Goal: Task Accomplishment & Management: Use online tool/utility

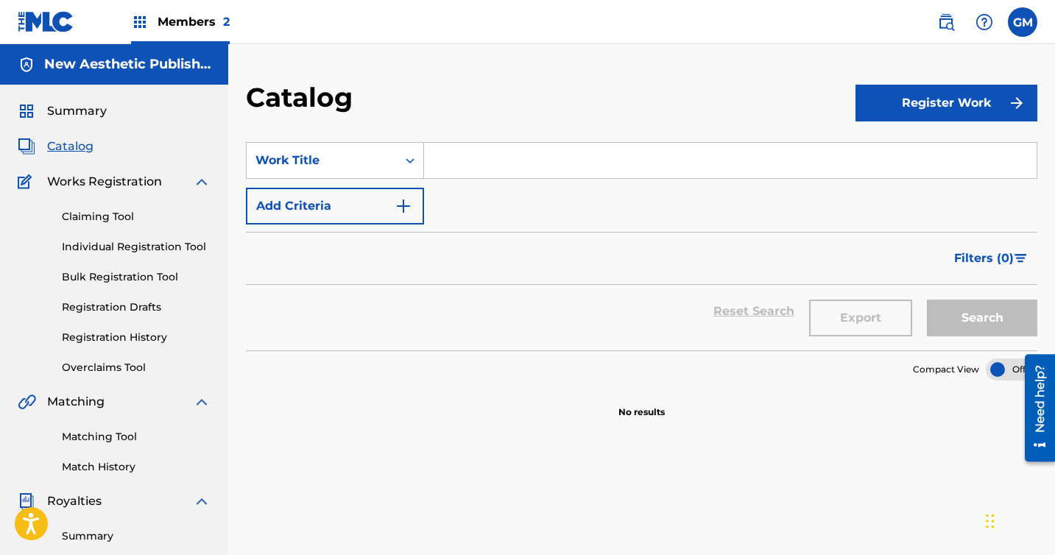
click at [190, 24] on span "Members 2" at bounding box center [194, 21] width 72 height 17
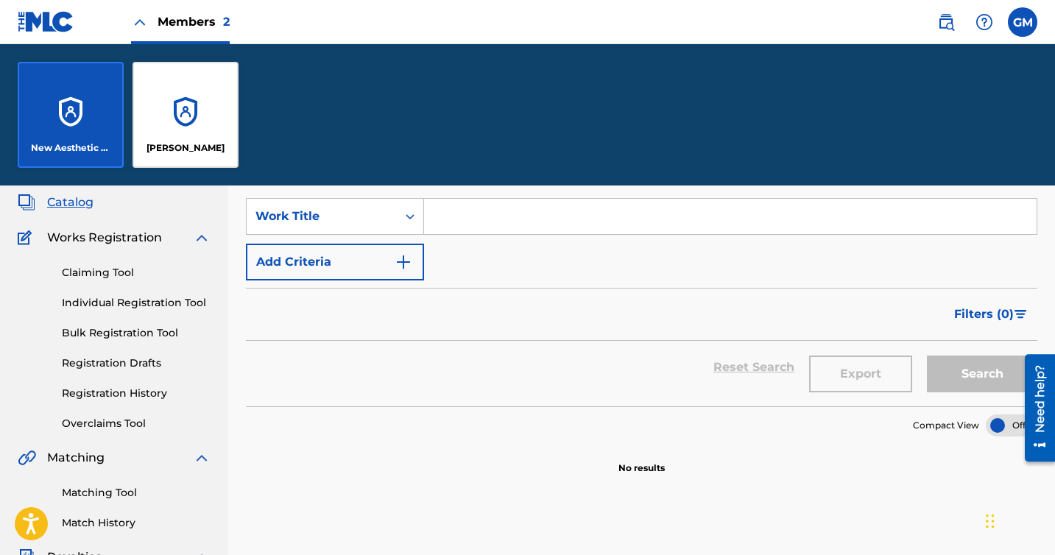
scroll to position [117, 0]
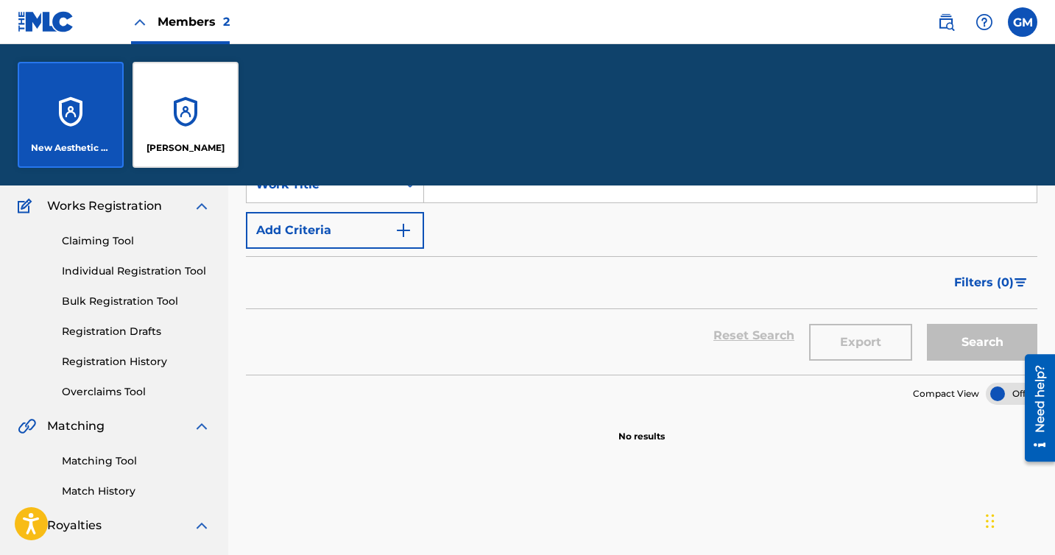
click at [90, 233] on div "Claiming Tool Individual Registration Tool Bulk Registration Tool Registration …" at bounding box center [114, 307] width 193 height 185
click at [89, 244] on link "Claiming Tool" at bounding box center [136, 240] width 149 height 15
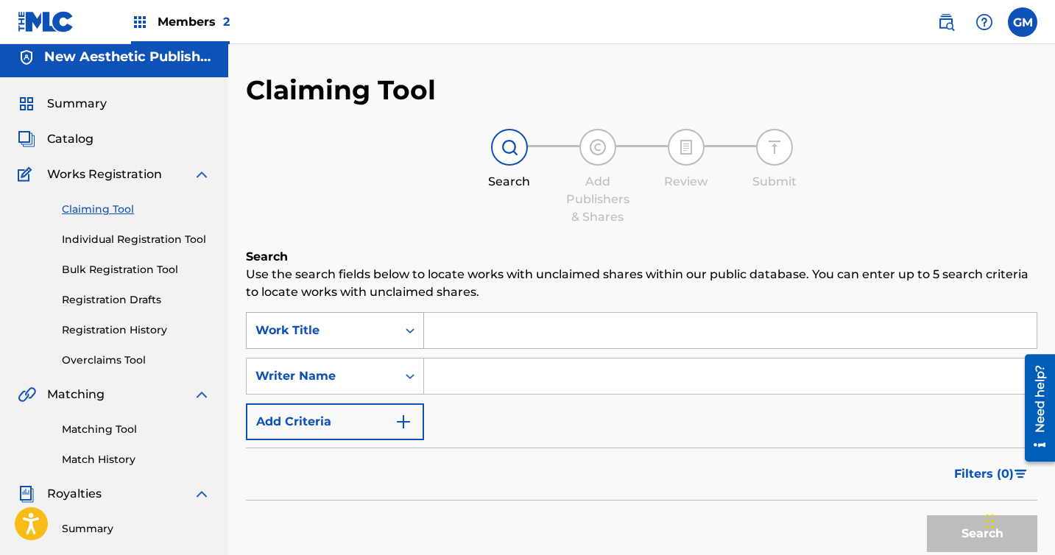
click at [365, 330] on div "Work Title" at bounding box center [322, 331] width 150 height 28
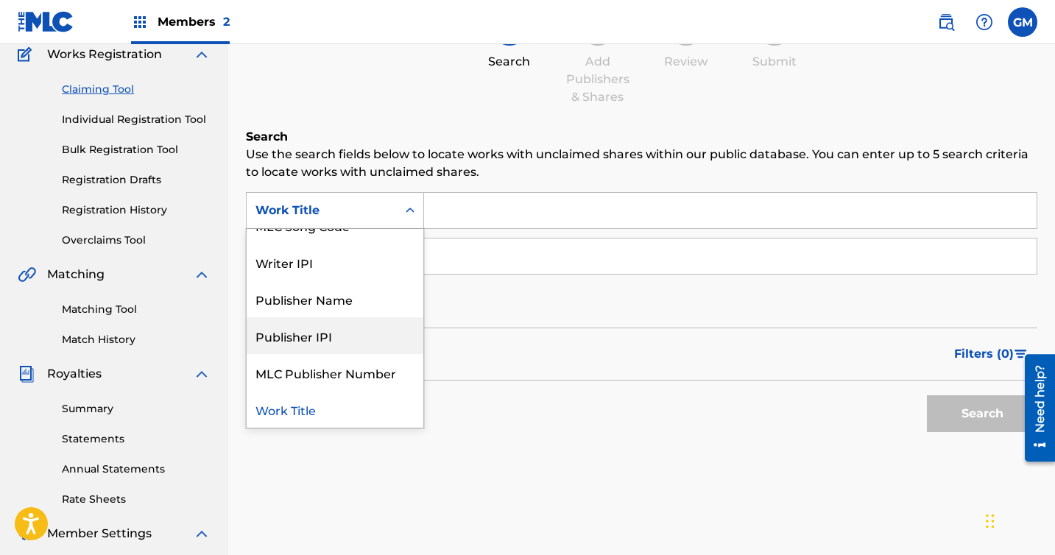
scroll to position [6, 0]
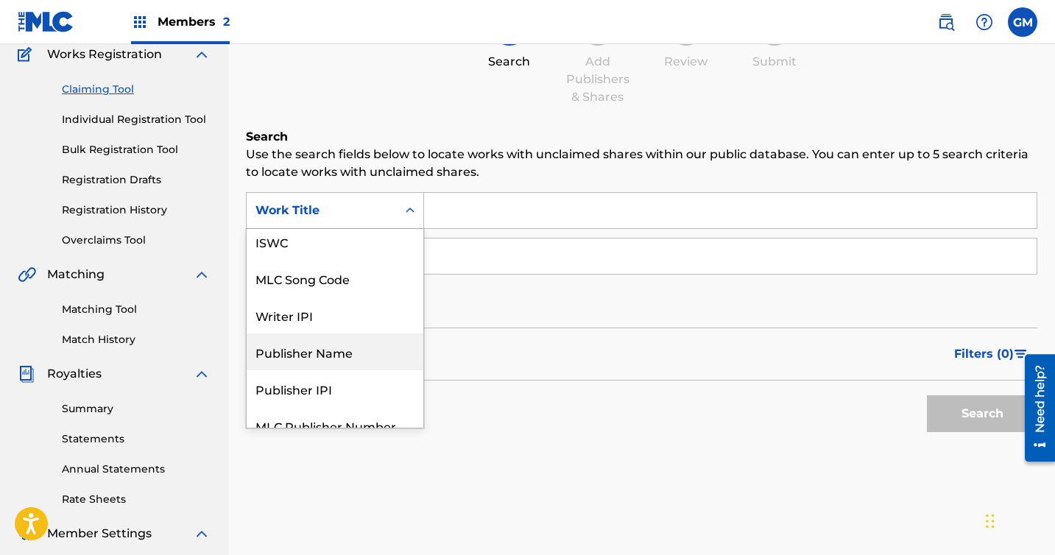
click at [356, 364] on div "Publisher Name" at bounding box center [335, 352] width 177 height 37
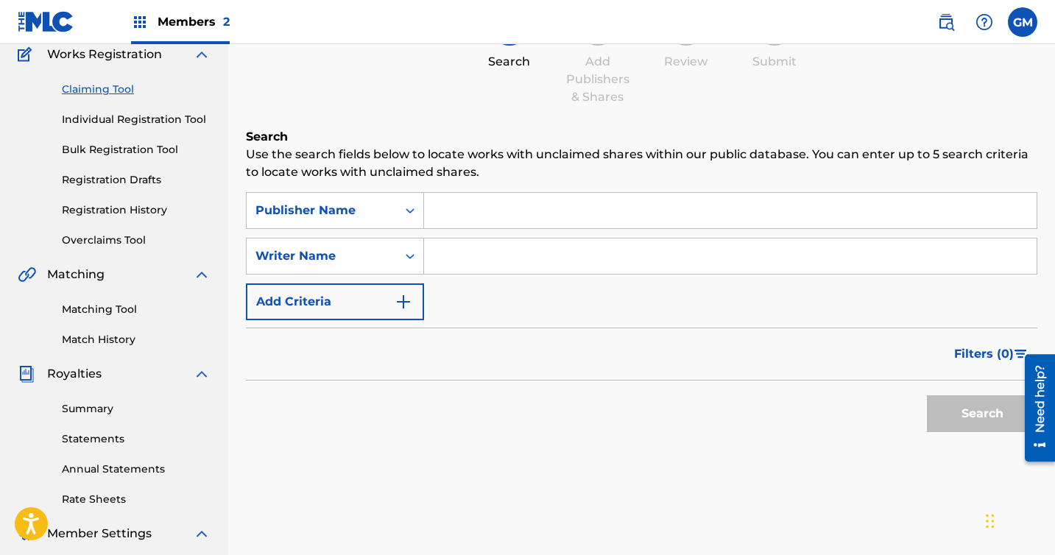
click at [481, 211] on input "Search Form" at bounding box center [730, 210] width 613 height 35
type input "Super Sometimes Publishing"
click at [372, 263] on div "Writer Name" at bounding box center [321, 256] width 133 height 18
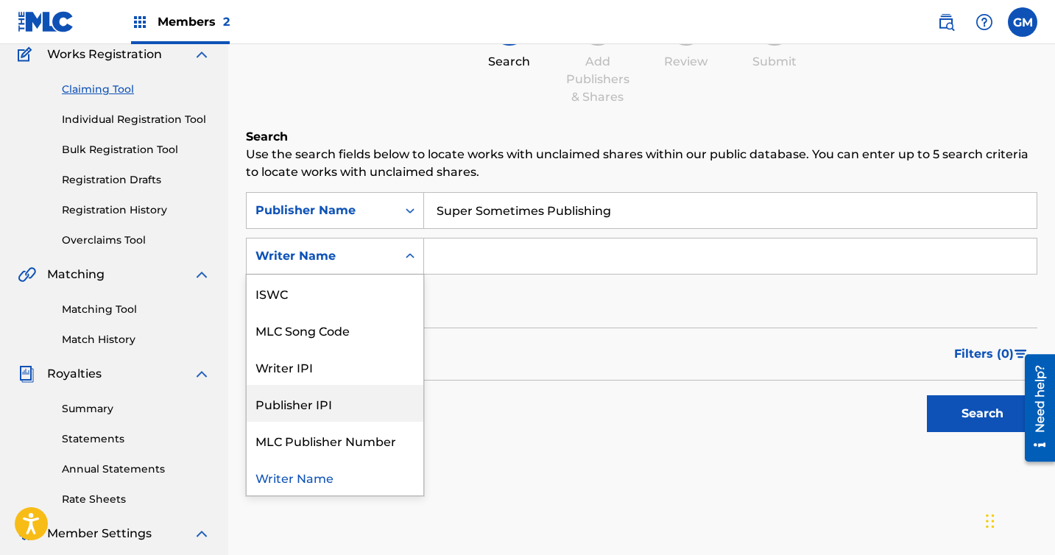
scroll to position [0, 0]
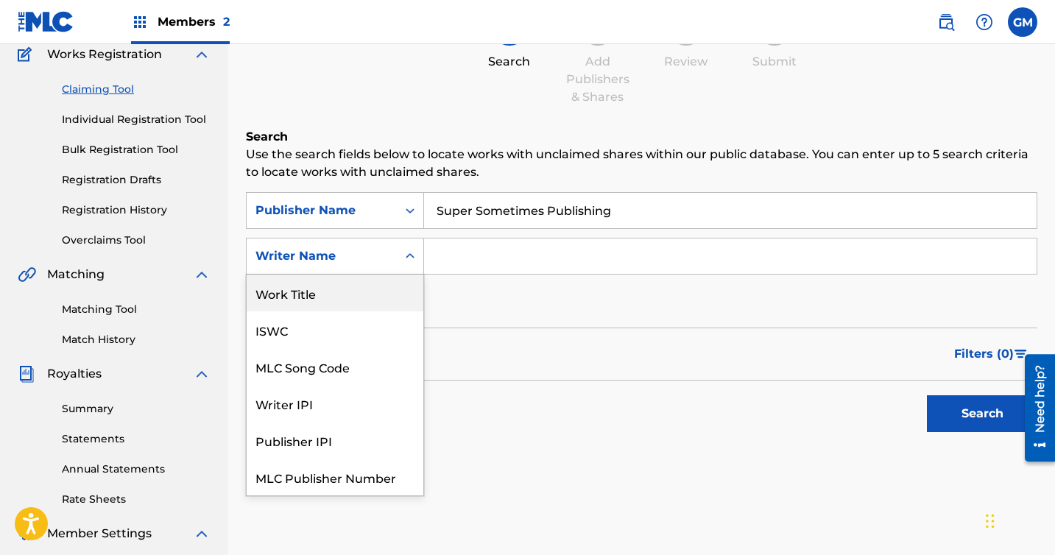
click at [310, 297] on div "Work Title" at bounding box center [335, 293] width 177 height 37
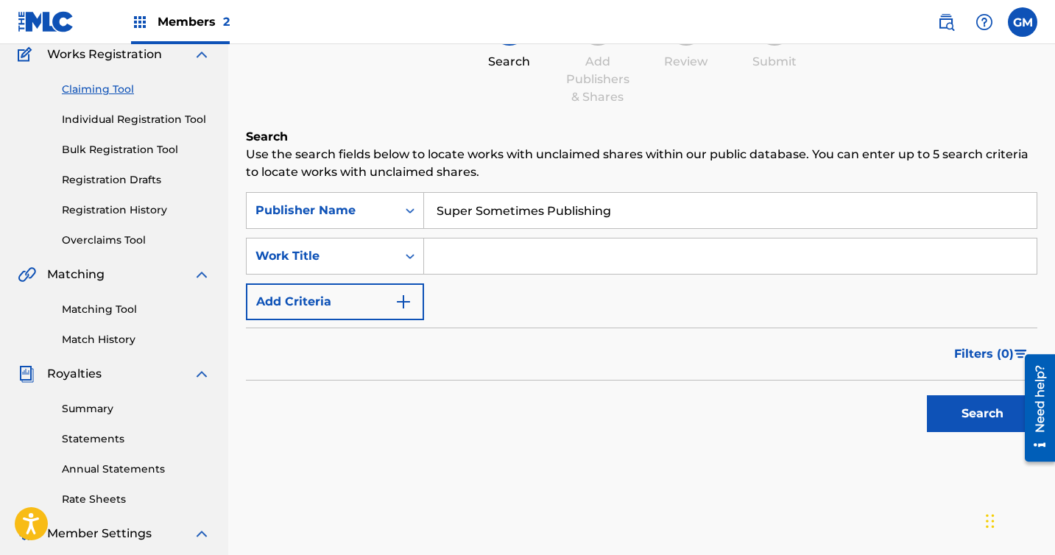
click at [472, 253] on input "Search Form" at bounding box center [730, 256] width 613 height 35
type input "Spork"
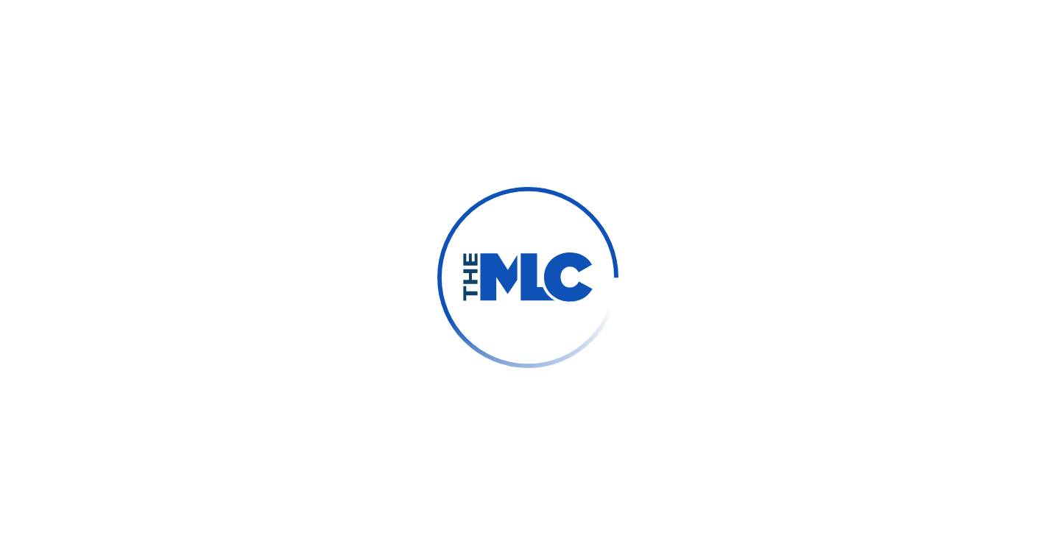
click at [953, 413] on div at bounding box center [527, 277] width 1055 height 555
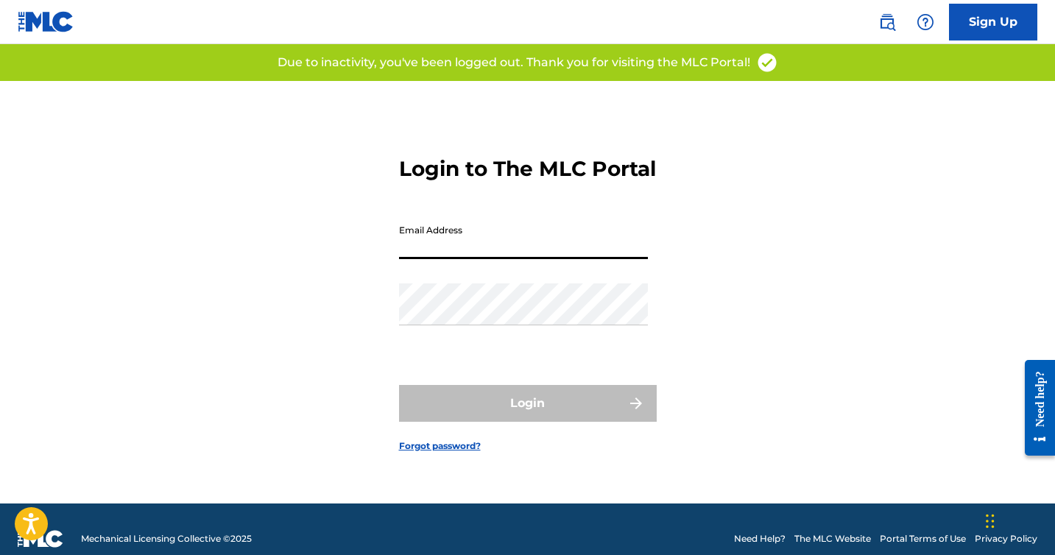
click at [550, 257] on input "Email Address" at bounding box center [523, 238] width 249 height 42
click at [486, 242] on input "Email Address" at bounding box center [523, 238] width 249 height 42
click at [356, 171] on div "Login to The MLC Portal Email Address Password Login Forgot password?" at bounding box center [528, 292] width 1031 height 423
